Goal: Find specific page/section: Find specific page/section

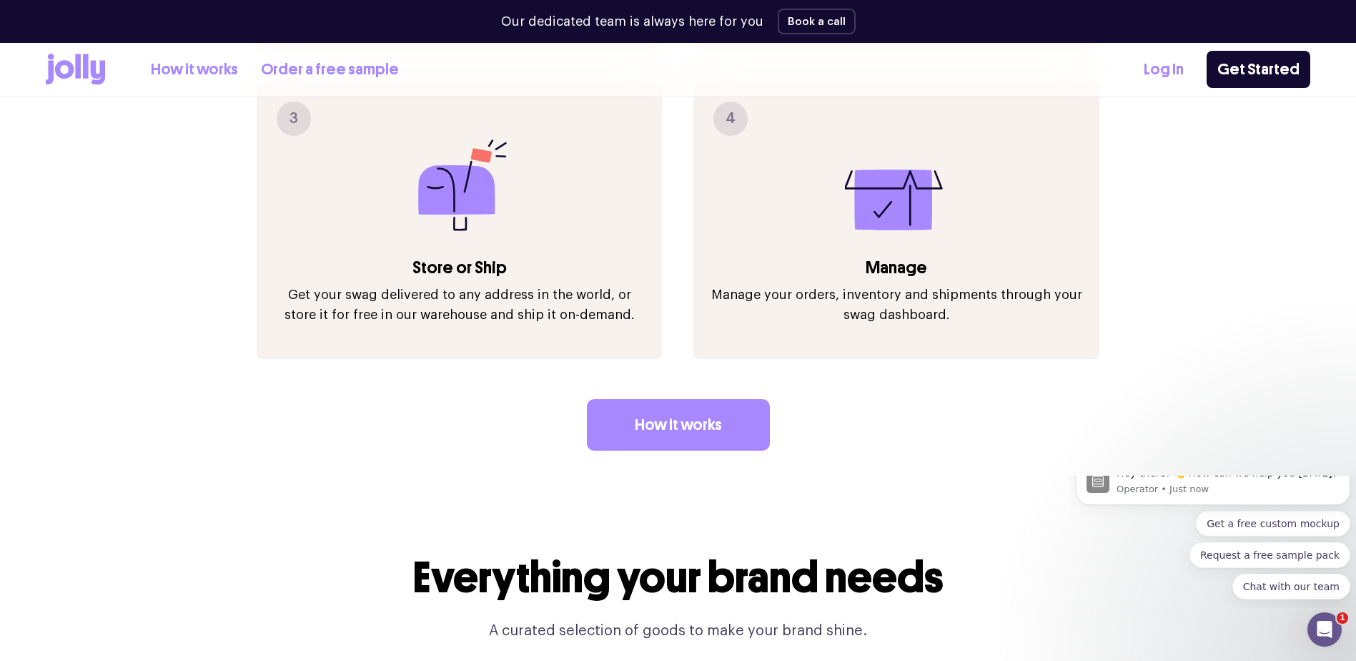
scroll to position [2073, 0]
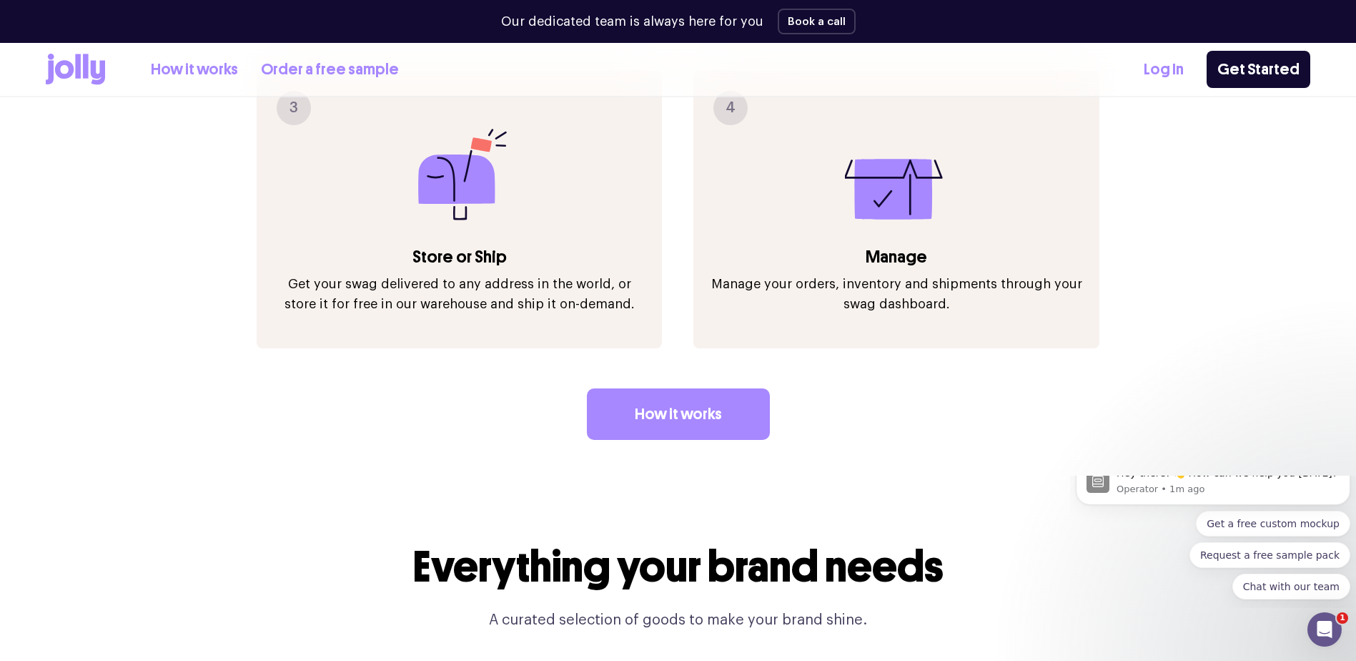
click at [68, 61] on icon at bounding box center [64, 69] width 19 height 19
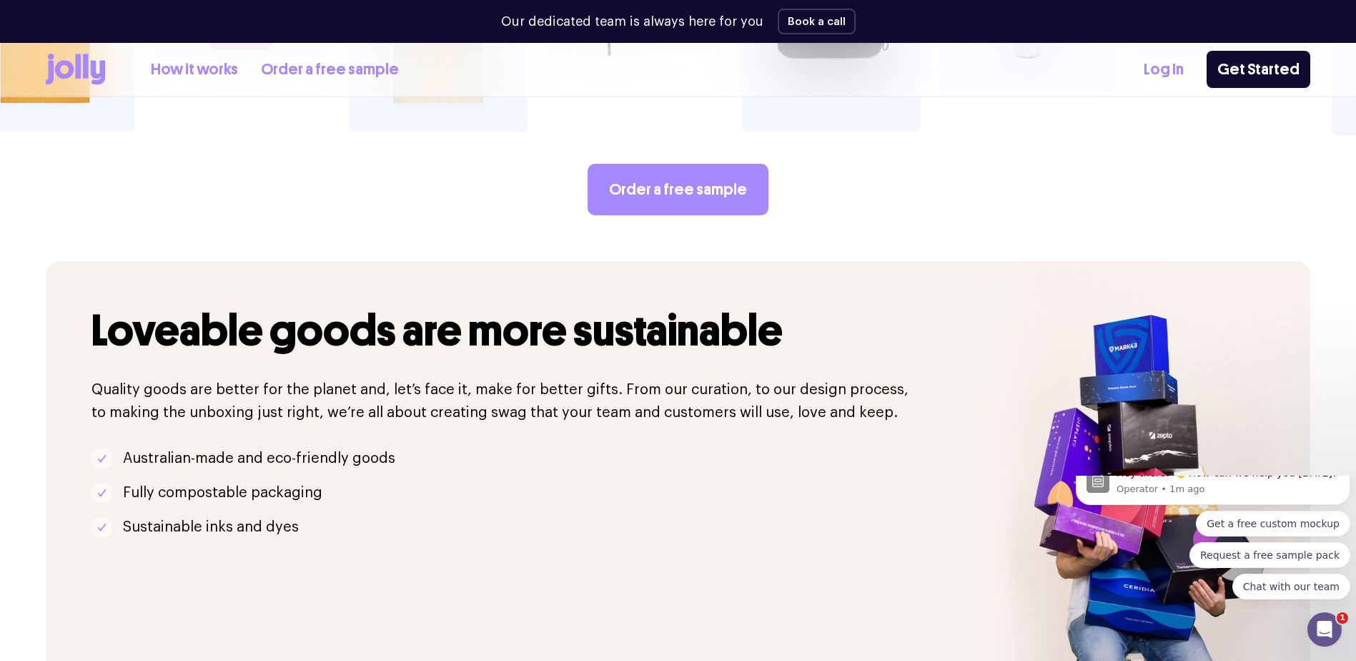
scroll to position [2931, 0]
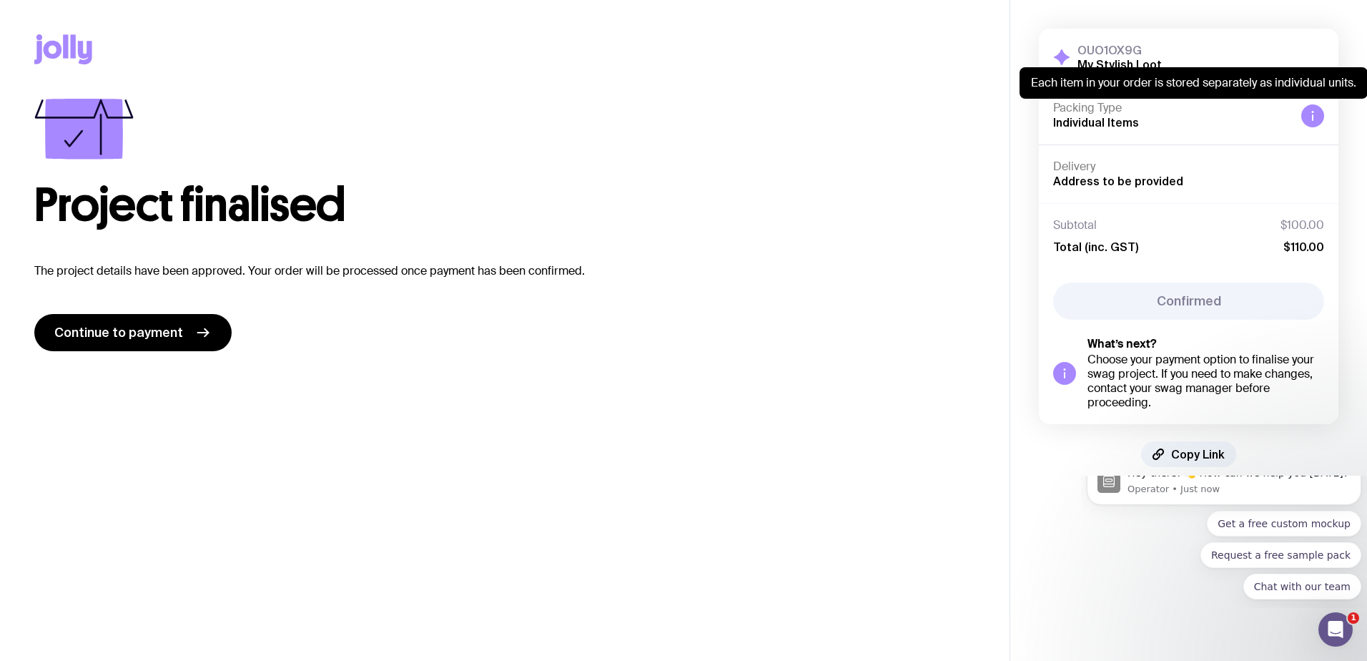
click at [1314, 114] on icon at bounding box center [1312, 115] width 11 height 11
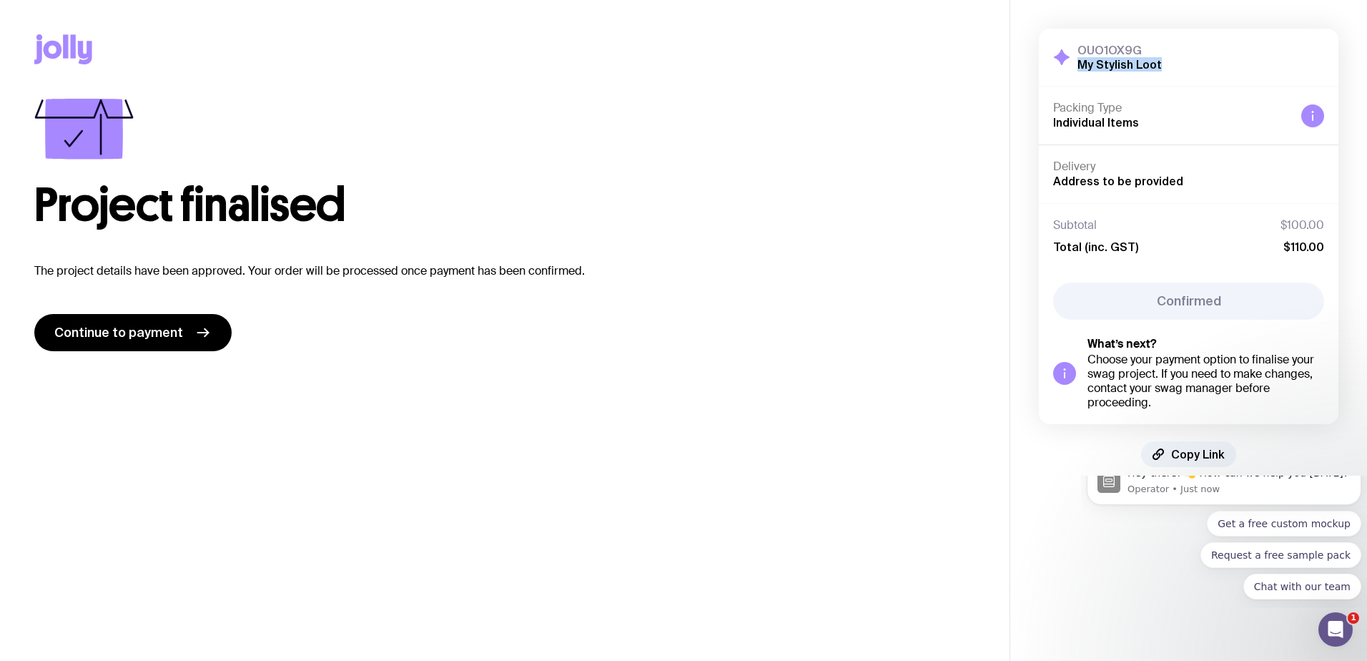
drag, startPoint x: 1164, startPoint y: 60, endPoint x: 1081, endPoint y: 67, distance: 83.2
click at [1081, 67] on div "OUO1OX9G My Stylish Loot Hide Details" at bounding box center [1188, 57] width 271 height 29
copy h2 "My Stylish Loot"
